Goal: Register for event/course

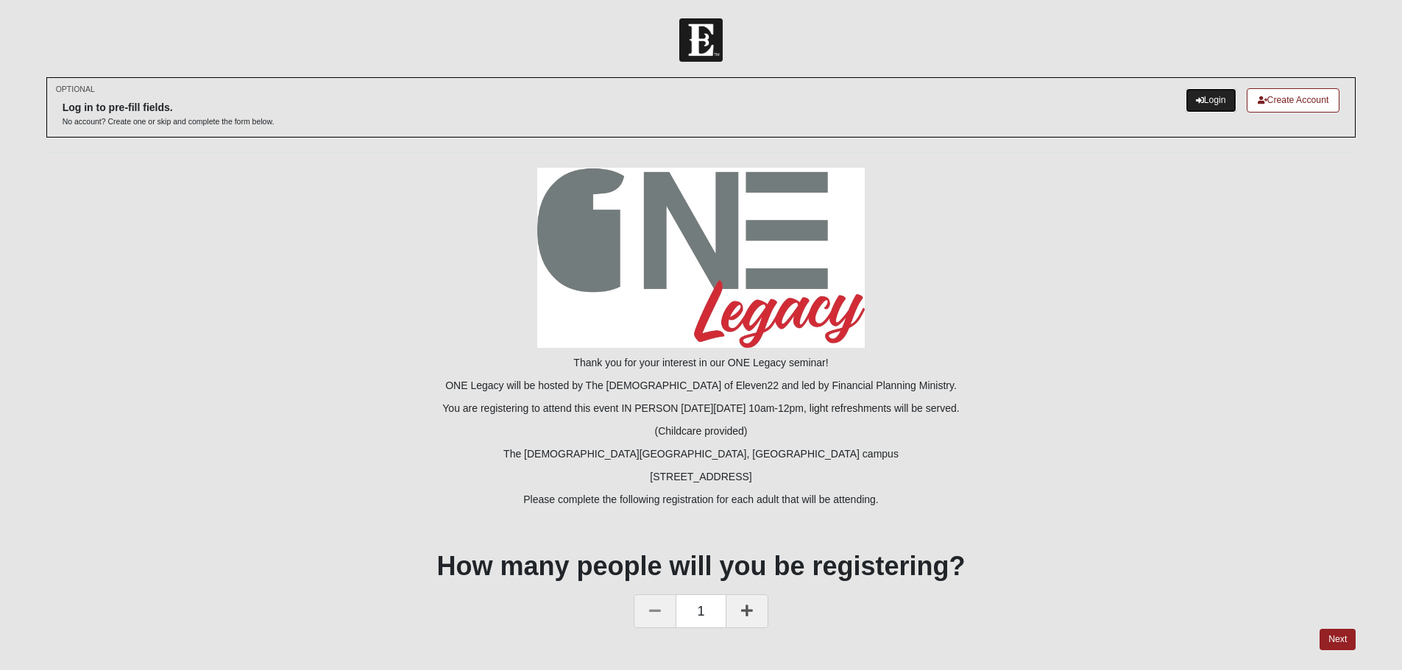
click at [1207, 101] on link "Login" at bounding box center [1210, 100] width 51 height 24
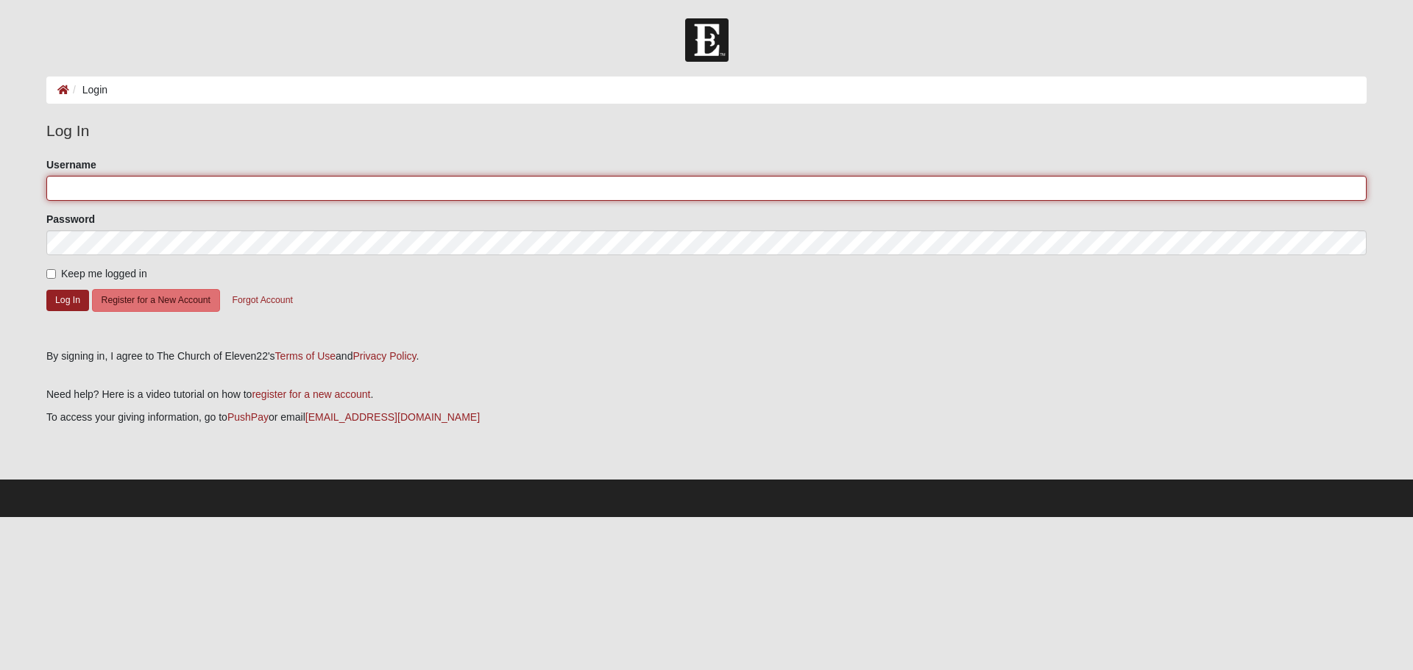
click at [88, 189] on input "Username" at bounding box center [706, 188] width 1320 height 25
type input "terihoward0428@yahoo.com"
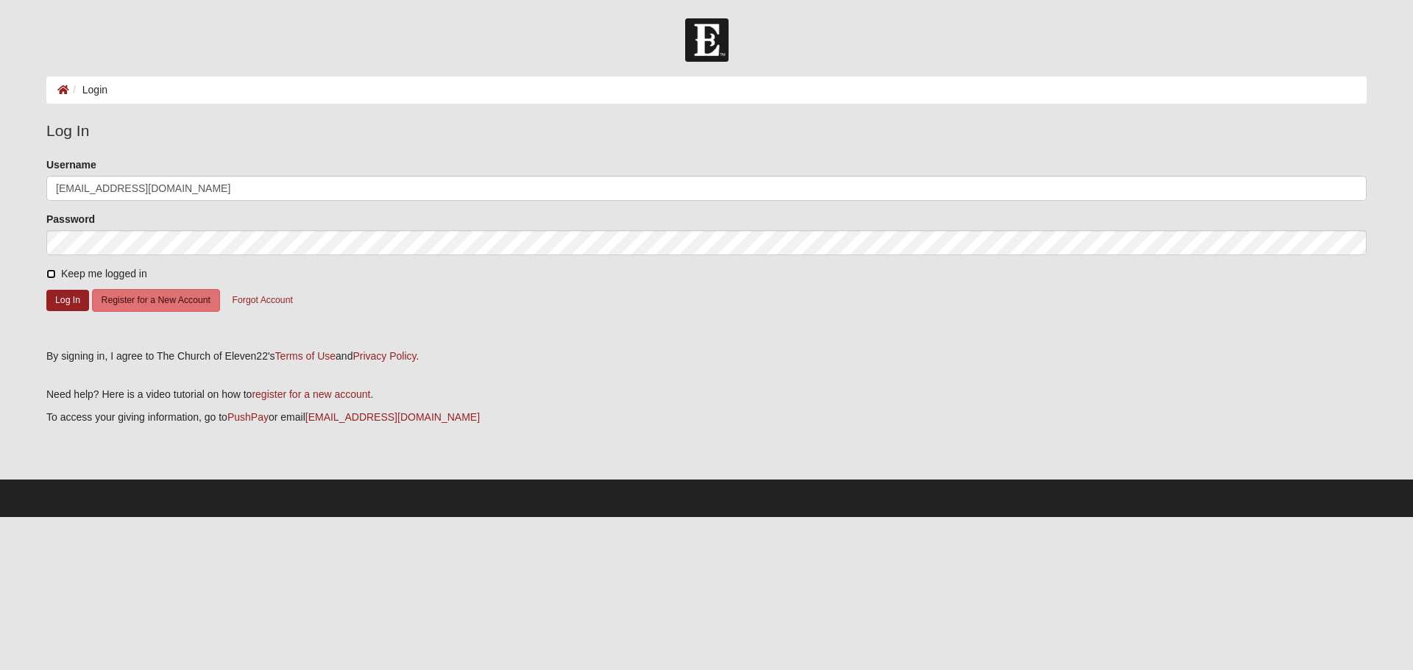
click at [52, 272] on input "Keep me logged in" at bounding box center [51, 274] width 10 height 10
checkbox input "true"
click at [68, 299] on button "Log In" at bounding box center [67, 300] width 43 height 21
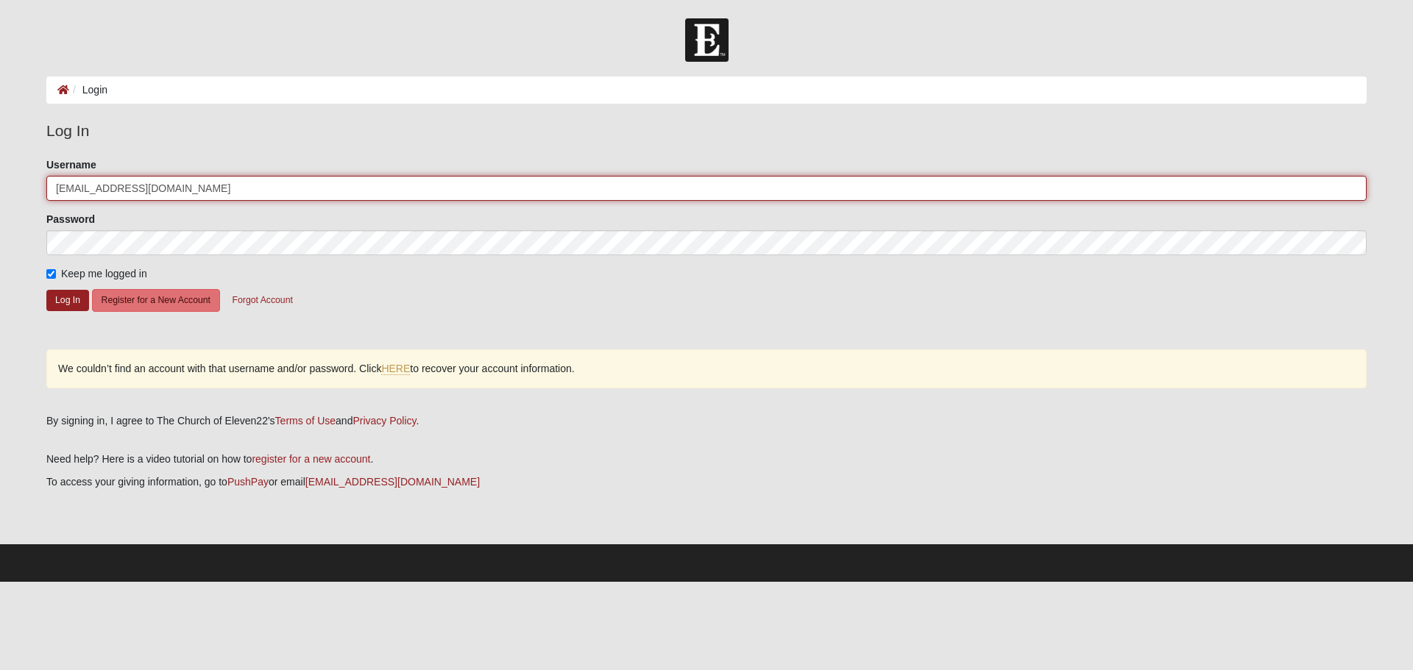
drag, startPoint x: 205, startPoint y: 190, endPoint x: -26, endPoint y: 177, distance: 232.1
click at [0, 177] on html "Log In Login Login Error Log In Please correct the following: Username terihowa…" at bounding box center [706, 291] width 1413 height 582
type input "teri@crownpoolsinc.com"
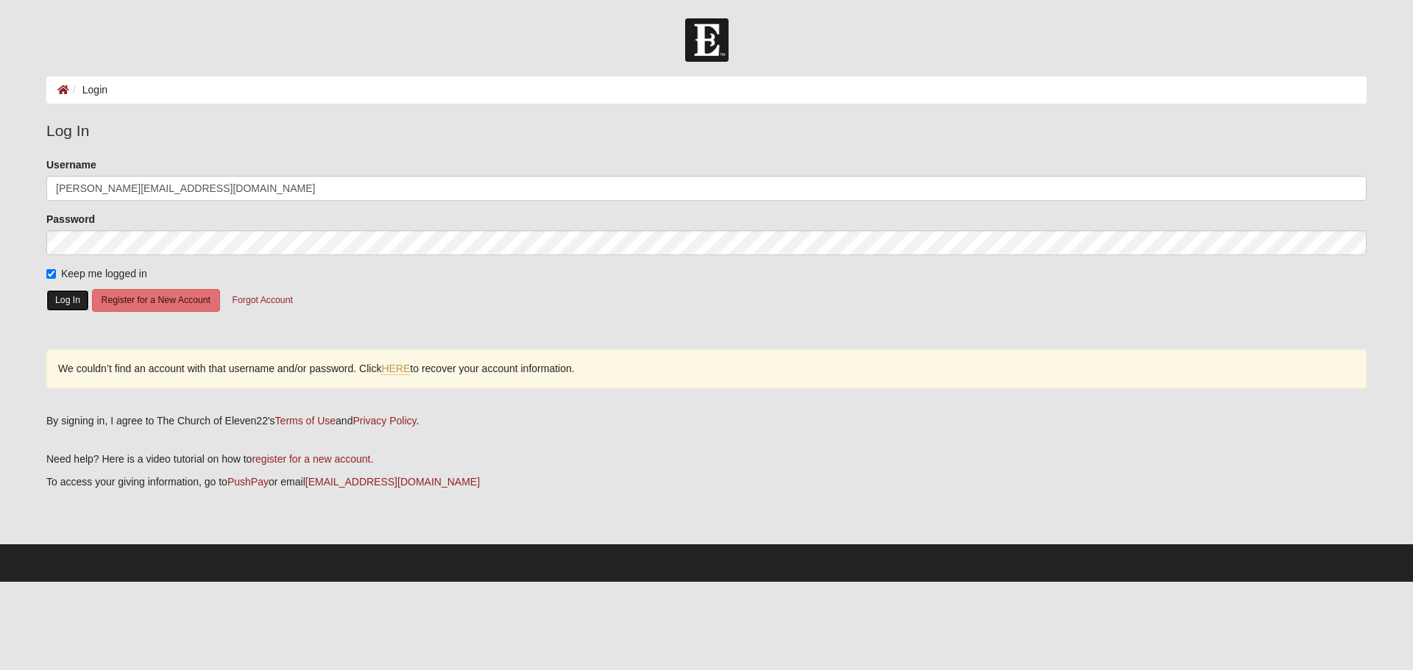
click at [60, 297] on button "Log In" at bounding box center [67, 300] width 43 height 21
click at [68, 299] on button "Log In" at bounding box center [67, 300] width 43 height 21
click at [398, 369] on link "HERE" at bounding box center [395, 369] width 29 height 13
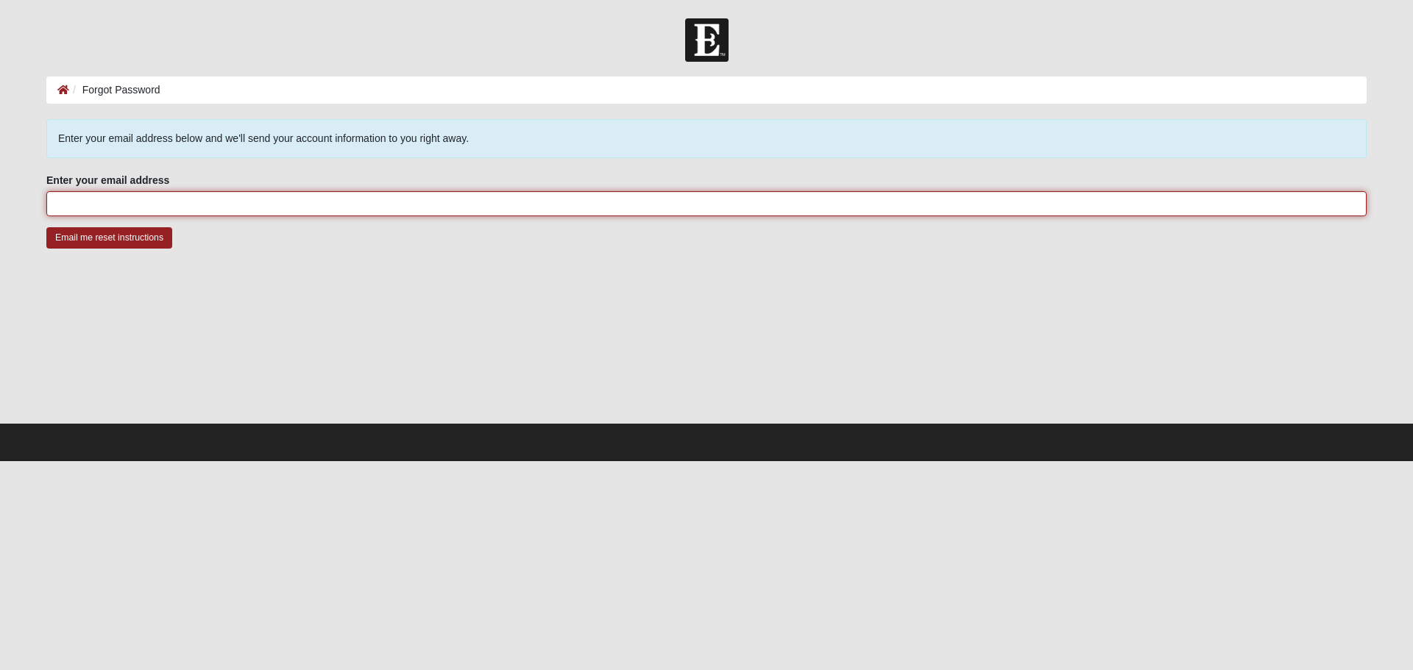
click at [72, 207] on input "Enter your email address" at bounding box center [706, 203] width 1320 height 25
type input "[EMAIL_ADDRESS][DOMAIN_NAME]"
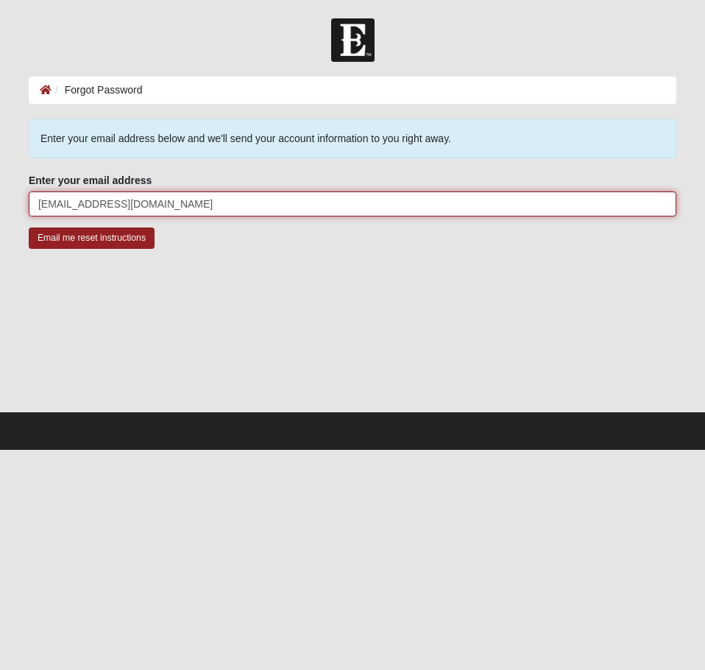
drag, startPoint x: 174, startPoint y: 203, endPoint x: 185, endPoint y: 195, distance: 13.7
click at [185, 195] on input "[EMAIL_ADDRESS][DOMAIN_NAME]" at bounding box center [353, 203] width 648 height 25
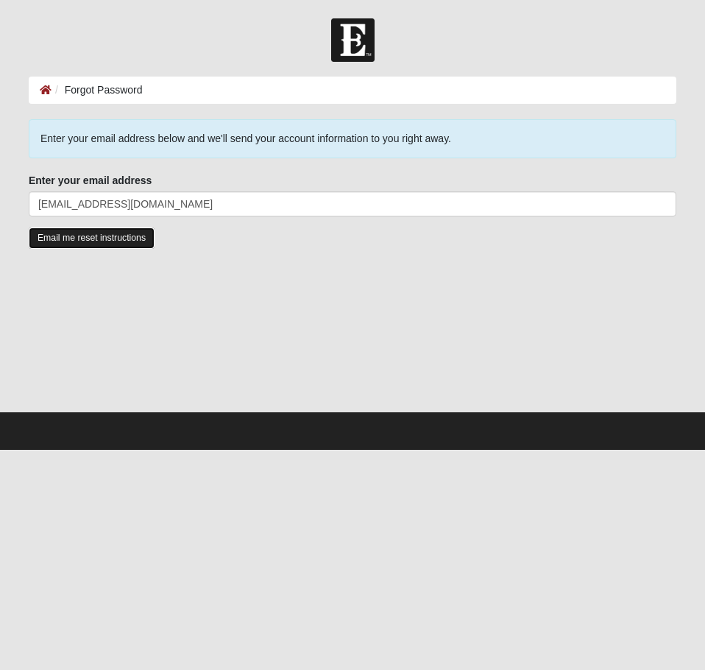
click at [102, 239] on input "Email me reset instructions" at bounding box center [92, 237] width 126 height 21
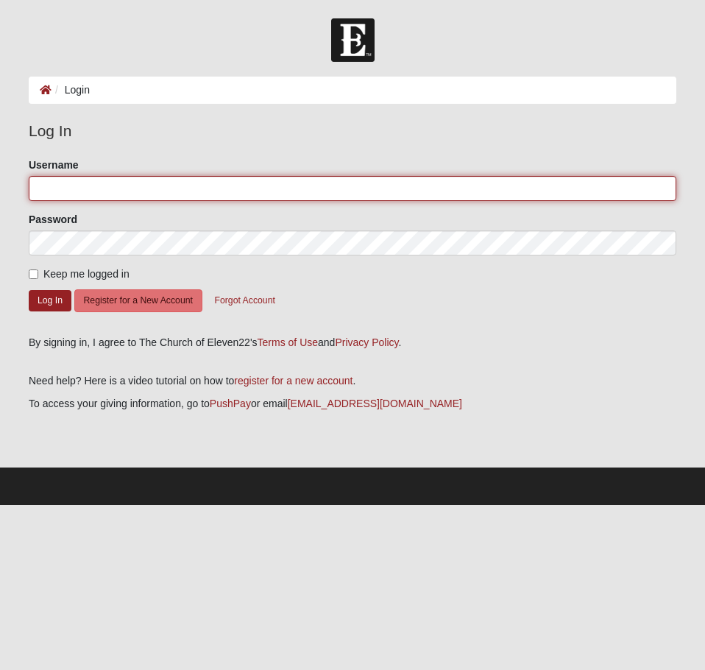
click at [102, 189] on input "Username" at bounding box center [353, 188] width 648 height 25
drag, startPoint x: 175, startPoint y: 188, endPoint x: 113, endPoint y: 188, distance: 61.8
click at [113, 188] on input "[EMAIL_ADDRESS][DOMAIN_NAME]" at bounding box center [353, 188] width 648 height 25
type input "terihoward0428"
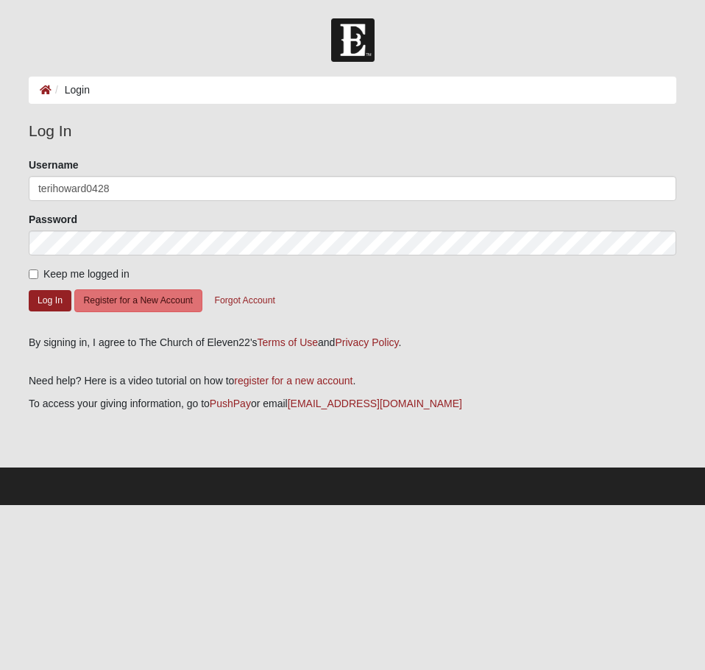
click at [311, 148] on fieldset "Log In Please correct the following: Username terihoward0428 Password Keep me l…" at bounding box center [353, 221] width 648 height 205
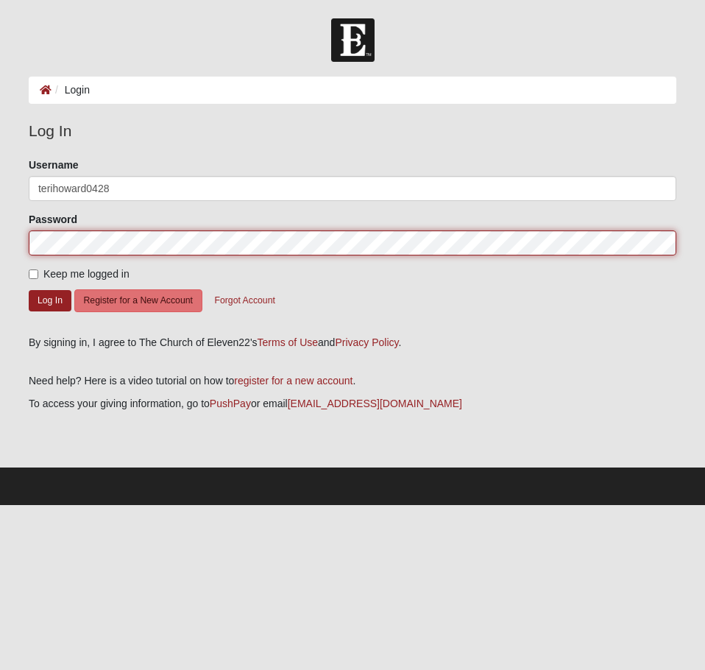
click at [0, 222] on html "Log In Login Login Error Log In Please correct the following: Username terihowa…" at bounding box center [352, 252] width 705 height 505
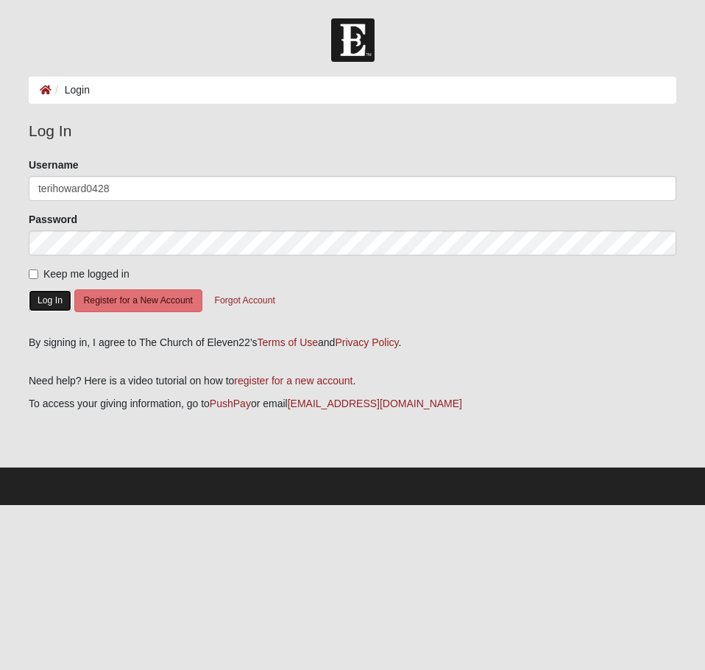
click at [51, 299] on button "Log In" at bounding box center [50, 300] width 43 height 21
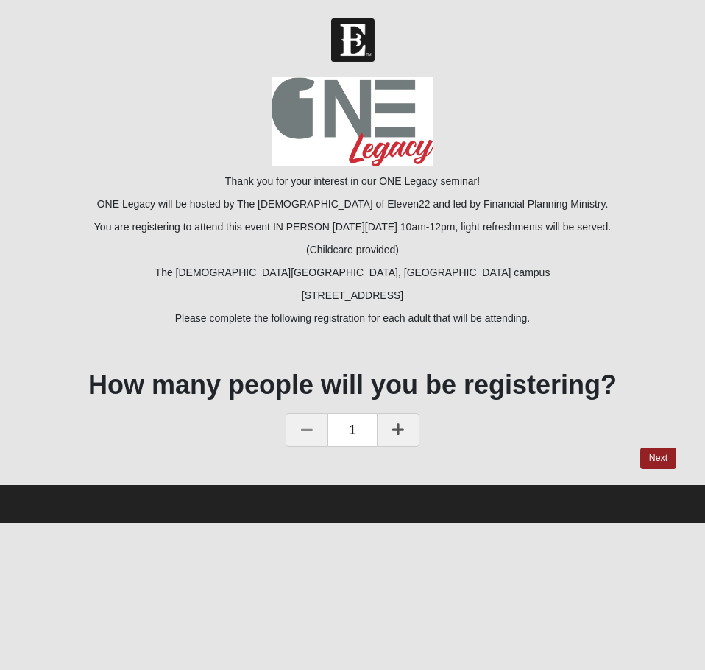
click at [617, 277] on p "The [DEMOGRAPHIC_DATA][GEOGRAPHIC_DATA], [GEOGRAPHIC_DATA] campus" at bounding box center [353, 272] width 648 height 15
click at [654, 455] on link "Next" at bounding box center [658, 457] width 36 height 21
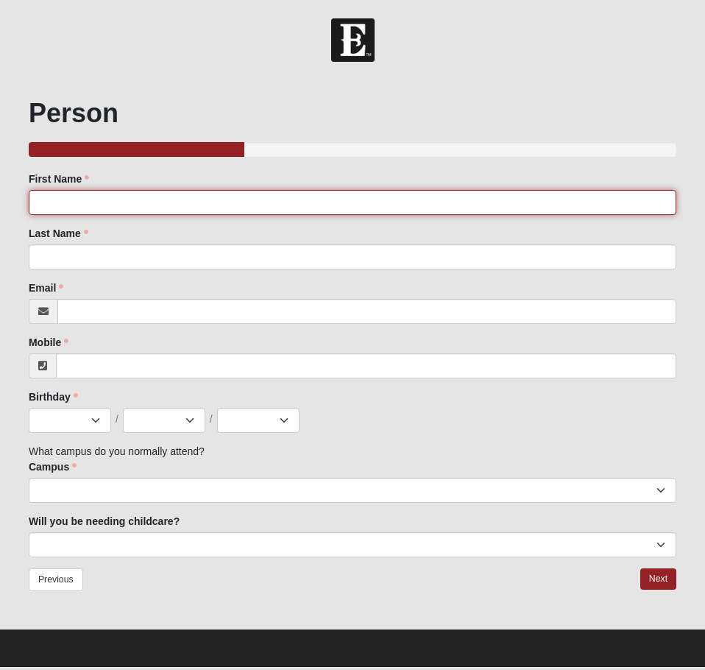
click at [74, 199] on input "First Name" at bounding box center [353, 202] width 648 height 25
type input "[PERSON_NAME]"
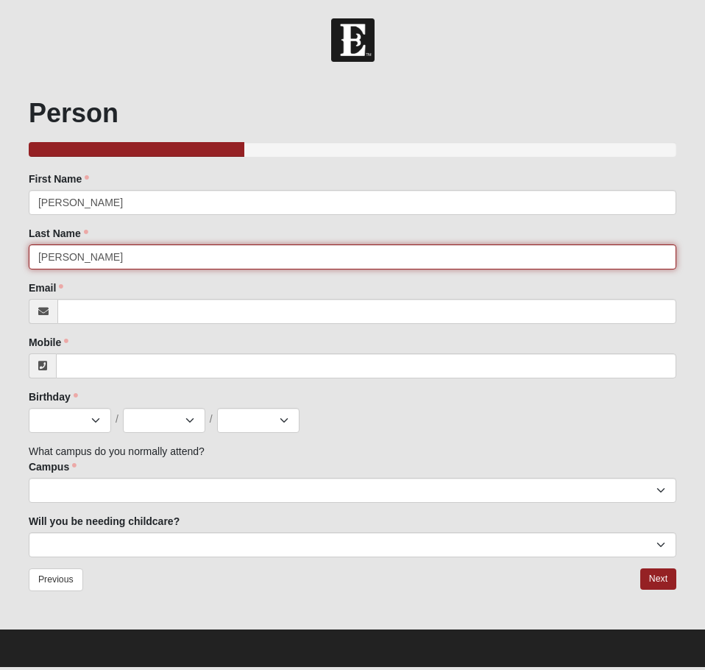
type input "[PERSON_NAME]"
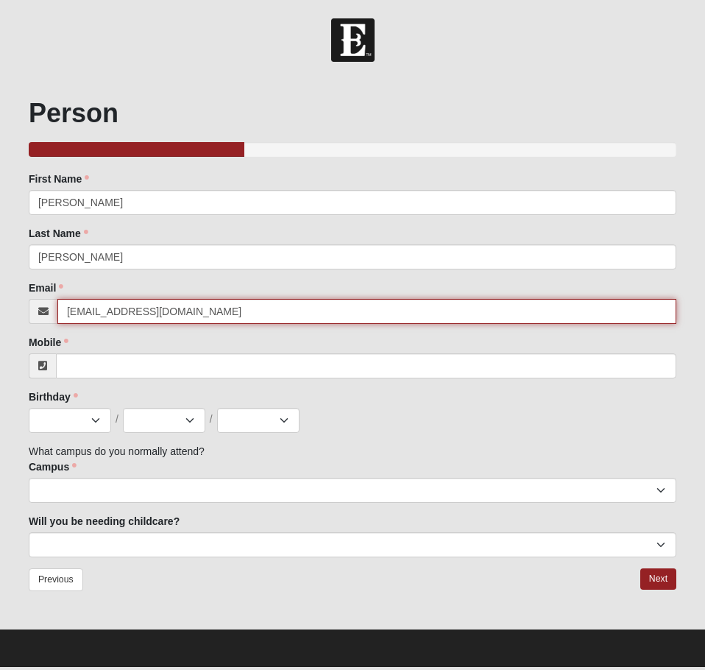
type input "[EMAIL_ADDRESS][DOMAIN_NAME]"
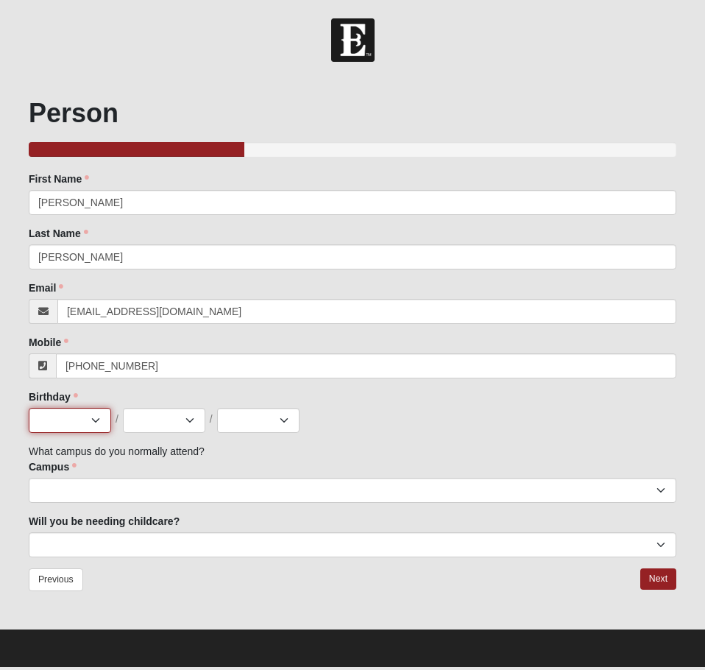
type input "[PHONE_NUMBER]"
click at [69, 419] on select "Jan Feb Mar Apr May Jun [DATE] Aug Sep Oct Nov Dec" at bounding box center [70, 420] width 82 height 25
select select "4"
click at [29, 408] on select "Jan Feb Mar Apr May Jun [DATE] Aug Sep Oct Nov Dec" at bounding box center [70, 420] width 82 height 25
click at [145, 427] on select "1 2 3 4 5 6 7 8 9 10 11 12 13 14 15 16 17 18 19 20 21 22 23 24 25 26 27 28 29 3…" at bounding box center [164, 420] width 82 height 25
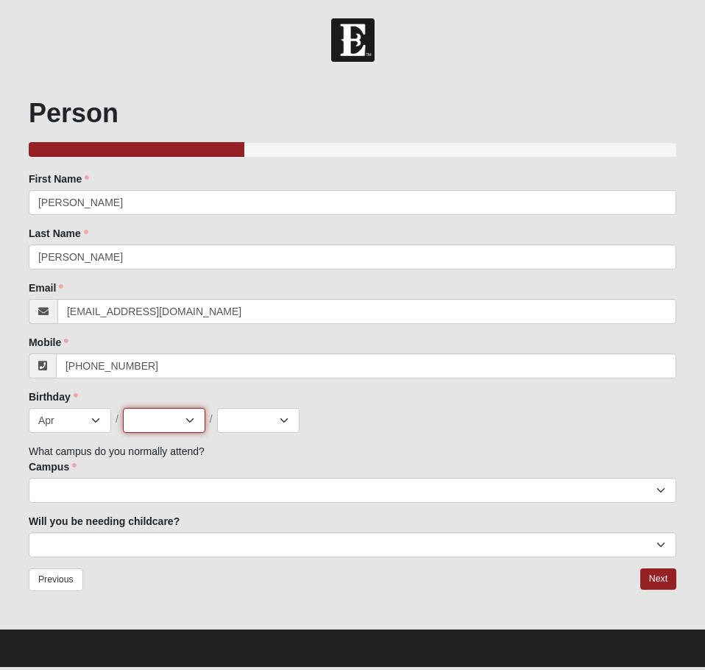
select select "23"
click at [123, 408] on select "1 2 3 4 5 6 7 8 9 10 11 12 13 14 15 16 17 18 19 20 21 22 23 24 25 26 27 28 29 3…" at bounding box center [164, 420] width 82 height 25
click at [263, 419] on select "2025 2024 2023 2022 2021 2020 2019 2018 2017 2016 2015 2014 2013 2012 2011 2010…" at bounding box center [258, 420] width 82 height 25
select select "1969"
click at [217, 408] on select "2025 2024 2023 2022 2021 2020 2019 2018 2017 2016 2015 2014 2013 2012 2011 2010…" at bounding box center [258, 420] width 82 height 25
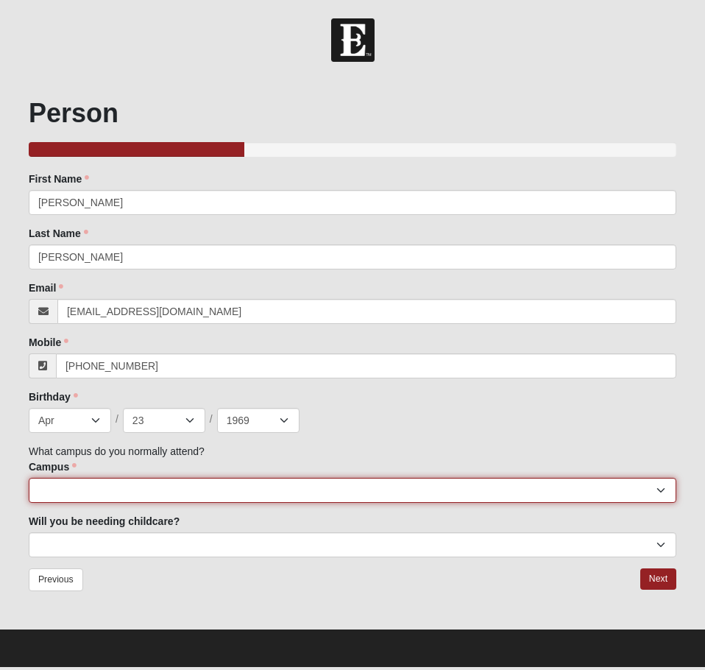
click at [77, 481] on select "[GEOGRAPHIC_DATA] [GEOGRAPHIC_DATA] (Coming Soon) Eleven22 Online [PERSON_NAME]…" at bounding box center [353, 490] width 648 height 25
select select "3"
click at [29, 478] on select "[GEOGRAPHIC_DATA] [GEOGRAPHIC_DATA] (Coming Soon) Eleven22 Online [PERSON_NAME]…" at bounding box center [353, 490] width 648 height 25
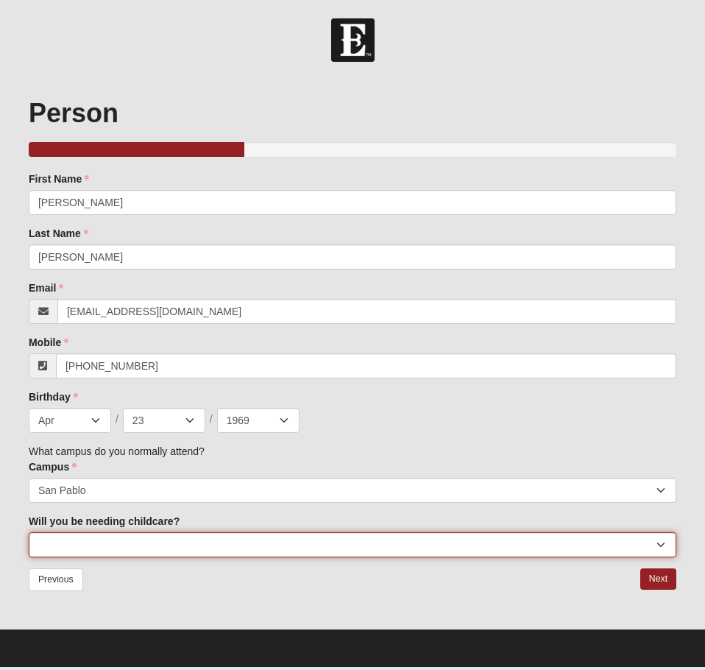
click at [82, 547] on select "No Yes" at bounding box center [353, 544] width 648 height 25
select select "No"
click at [29, 532] on select "No Yes" at bounding box center [353, 544] width 648 height 25
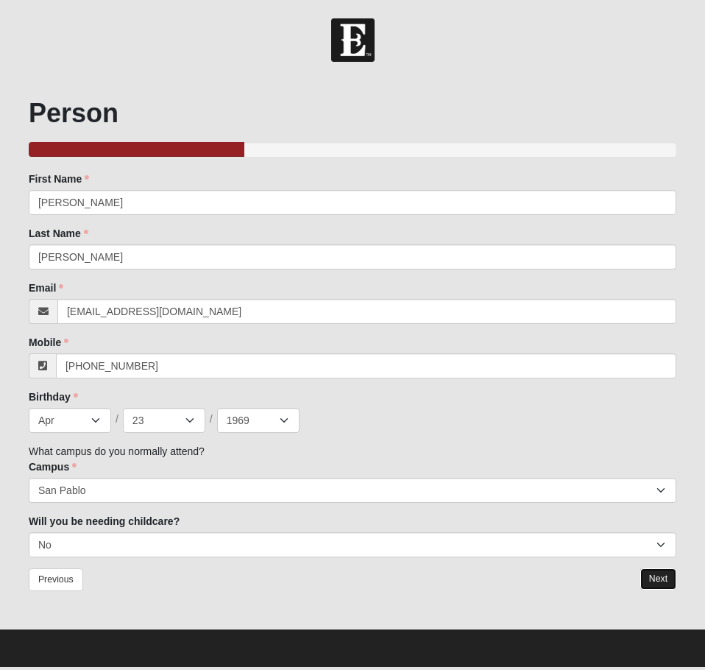
click at [654, 575] on link "Next" at bounding box center [658, 578] width 36 height 21
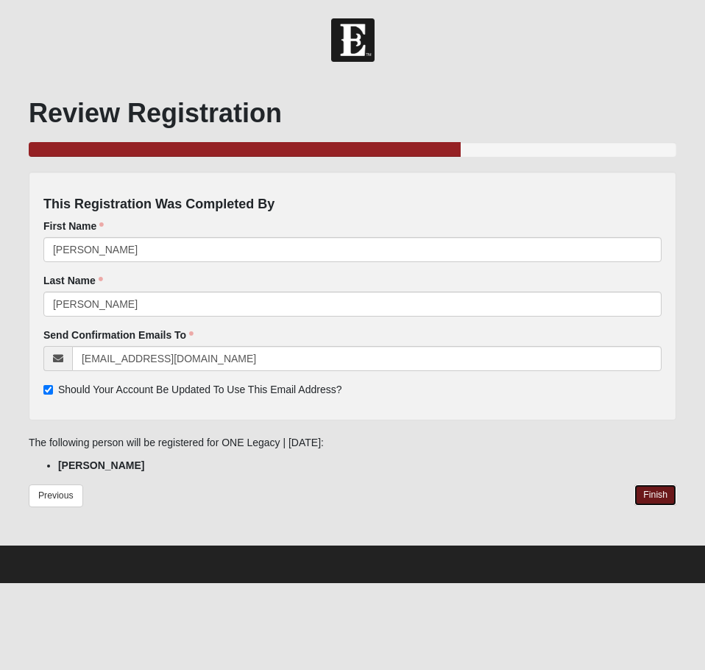
click at [651, 494] on link "Finish" at bounding box center [655, 494] width 42 height 21
